Goal: Communication & Community: Answer question/provide support

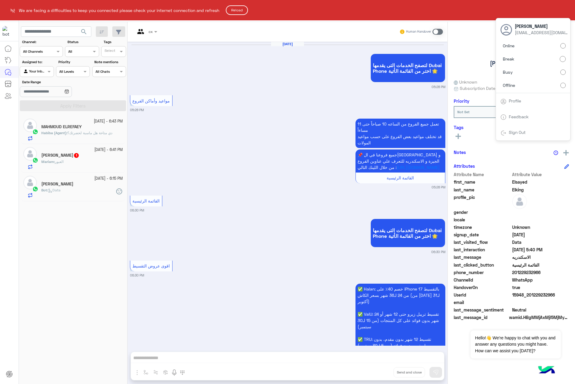
scroll to position [1250, 0]
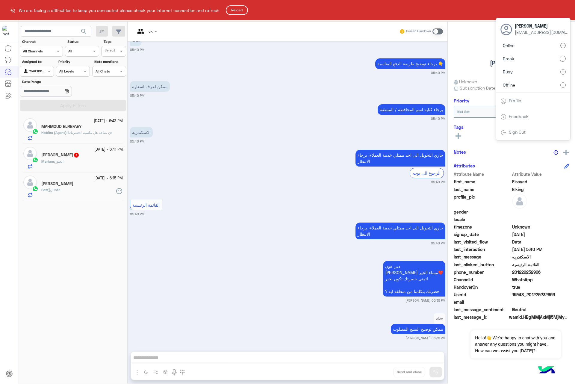
click at [231, 5] on button "Reload" at bounding box center [237, 10] width 22 height 10
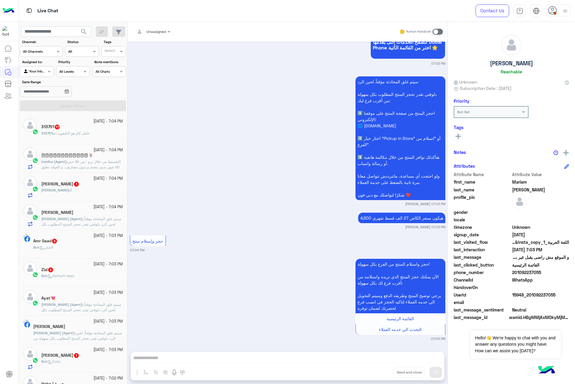
click at [563, 13] on img at bounding box center [564, 10] width 7 height 7
click at [519, 74] on label "Busy" at bounding box center [532, 72] width 65 height 11
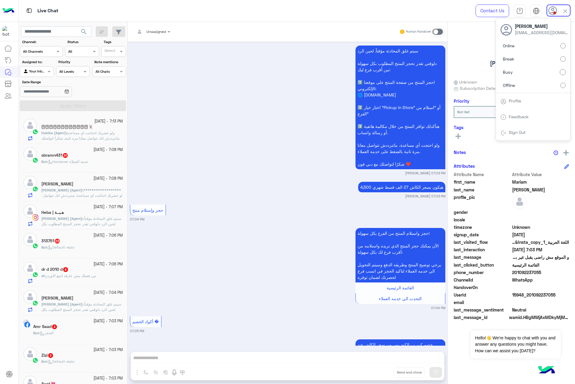
scroll to position [2456, 0]
